Goal: Find specific page/section

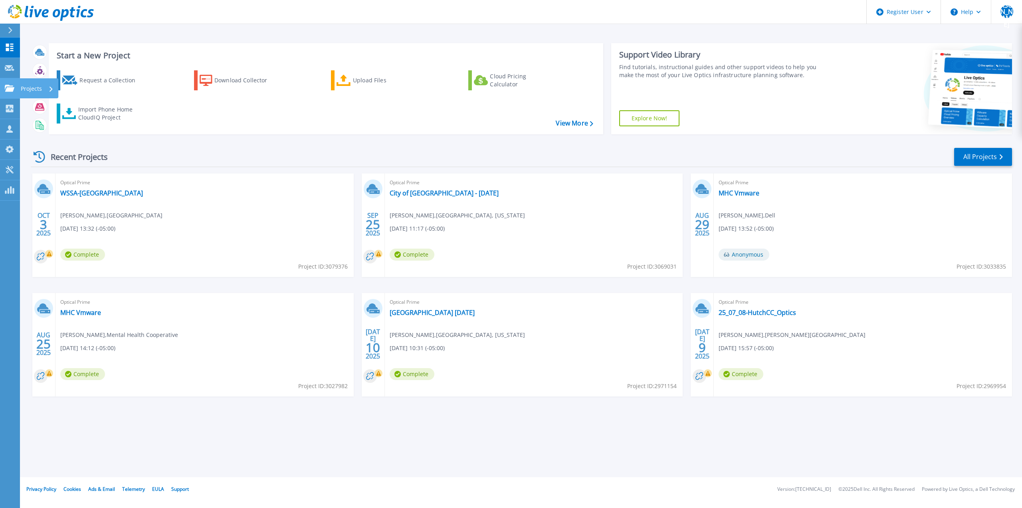
click at [14, 87] on div "Projects" at bounding box center [23, 88] width 37 height 7
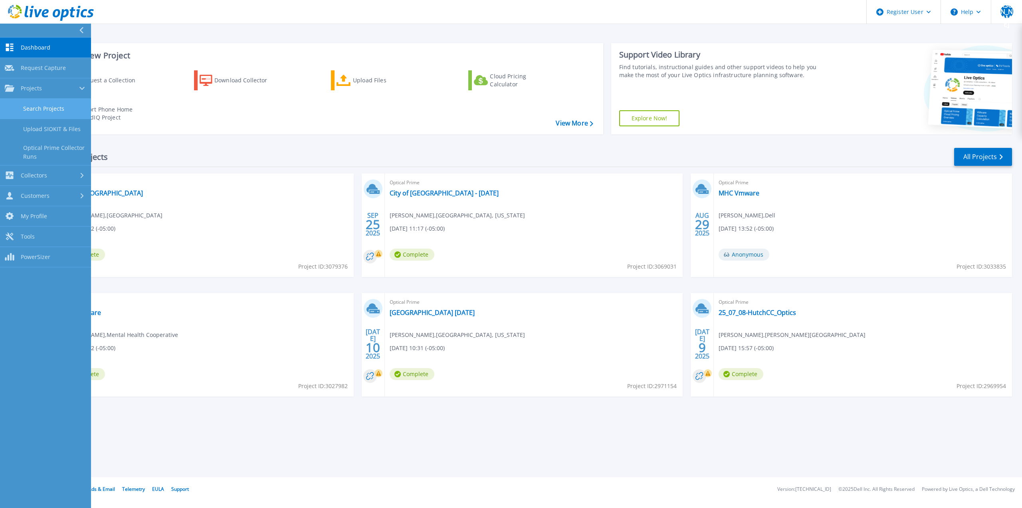
click at [45, 103] on link "Search Projects" at bounding box center [45, 109] width 91 height 20
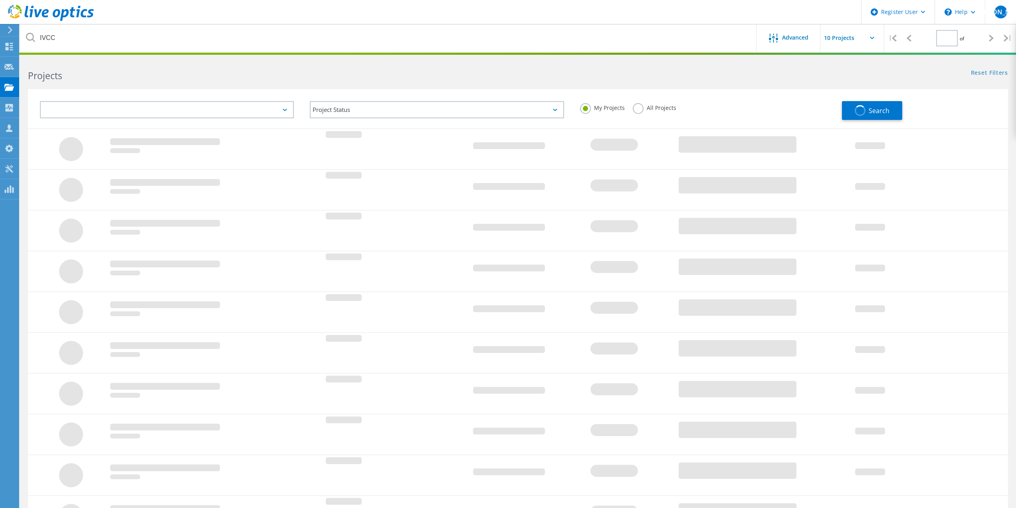
type input "1"
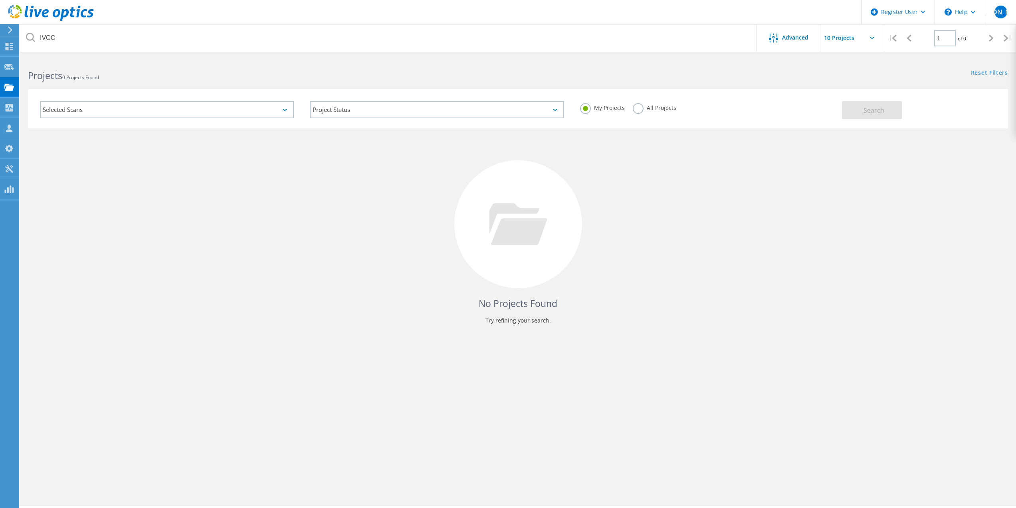
click at [647, 109] on label "All Projects" at bounding box center [655, 107] width 44 height 8
click at [0, 0] on input "All Projects" at bounding box center [0, 0] width 0 height 0
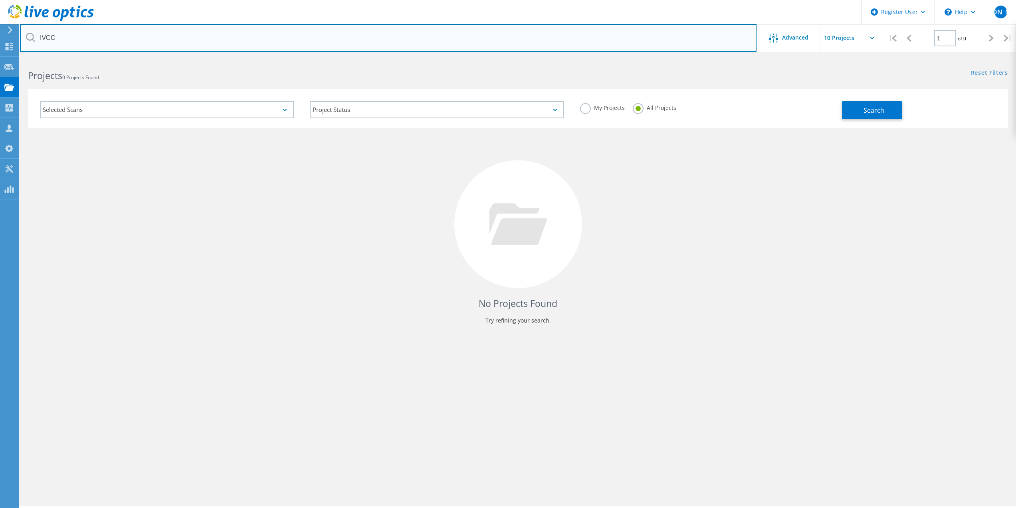
click at [410, 44] on input "IVCC" at bounding box center [388, 38] width 737 height 28
click at [409, 44] on input "IVCC" at bounding box center [388, 38] width 737 height 28
paste input "djkeele@milwaukee.gov"
type input "djkeele@milwaukee.gov"
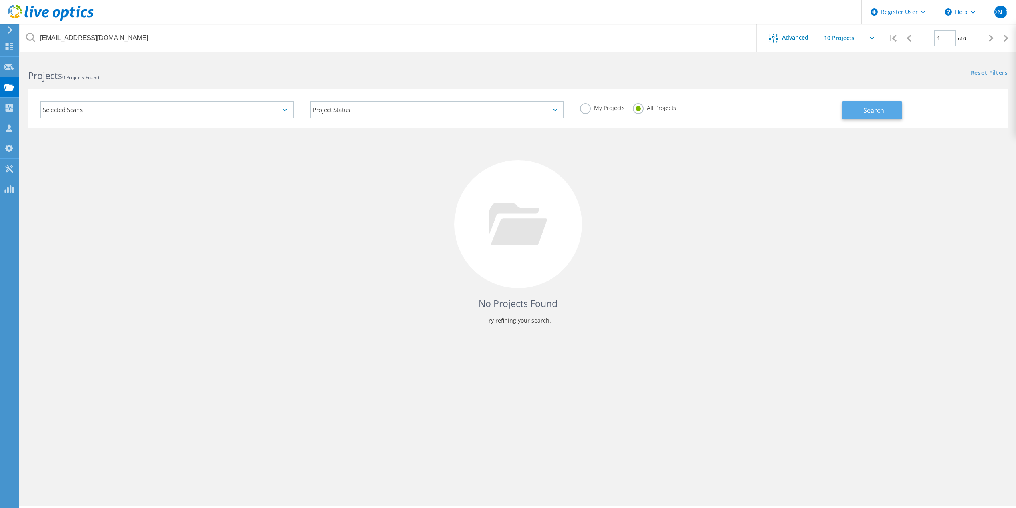
click at [858, 108] on button "Search" at bounding box center [872, 110] width 60 height 18
